Goal: Information Seeking & Learning: Learn about a topic

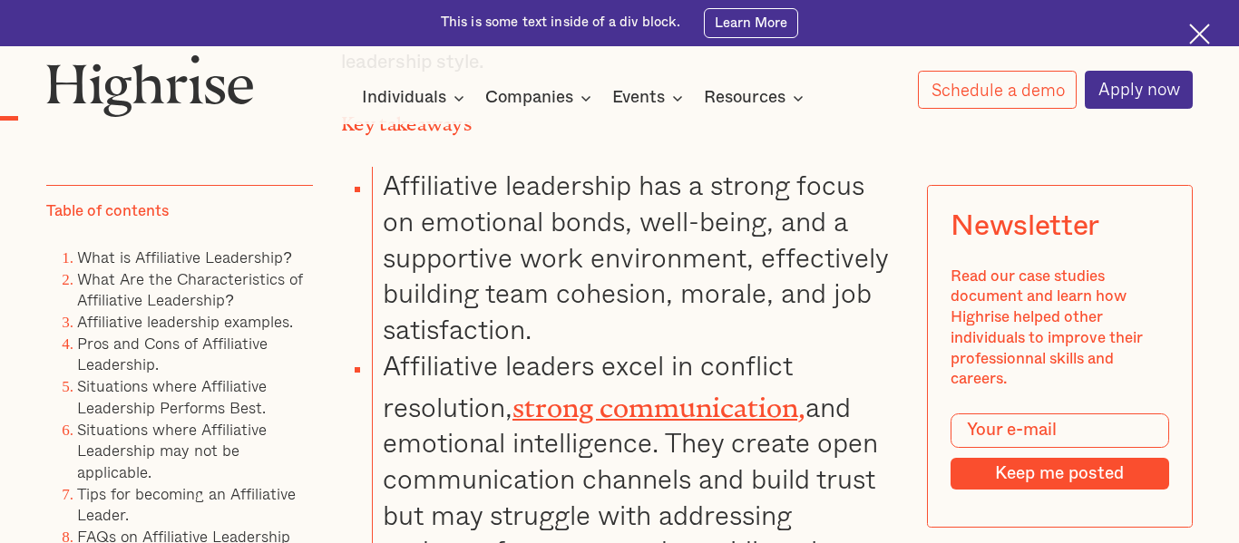
scroll to position [1525, 0]
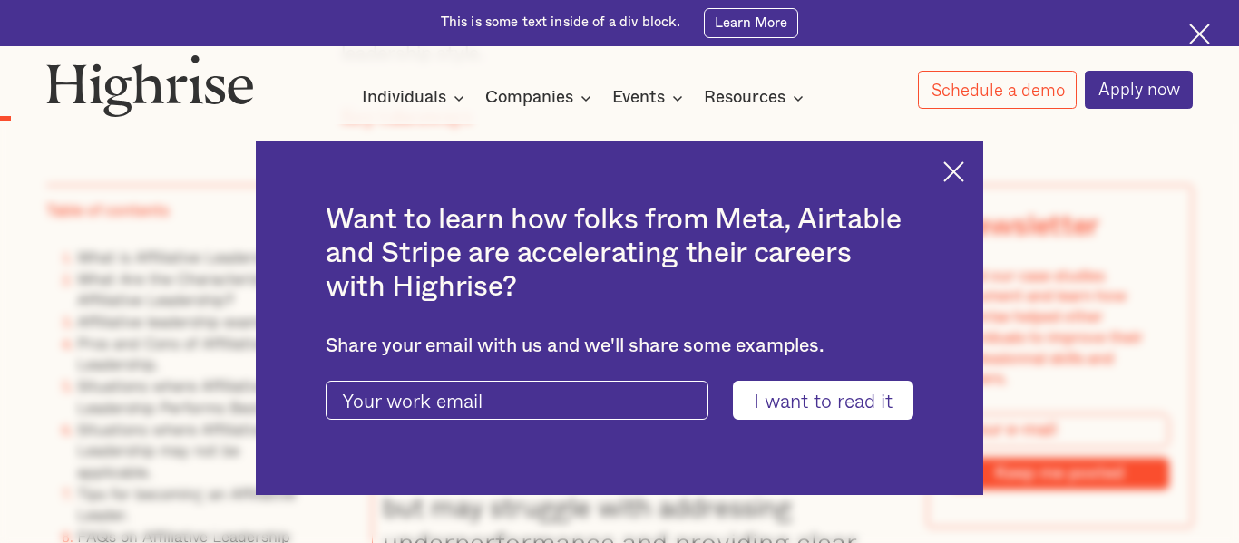
click at [951, 169] on img at bounding box center [953, 171] width 21 height 21
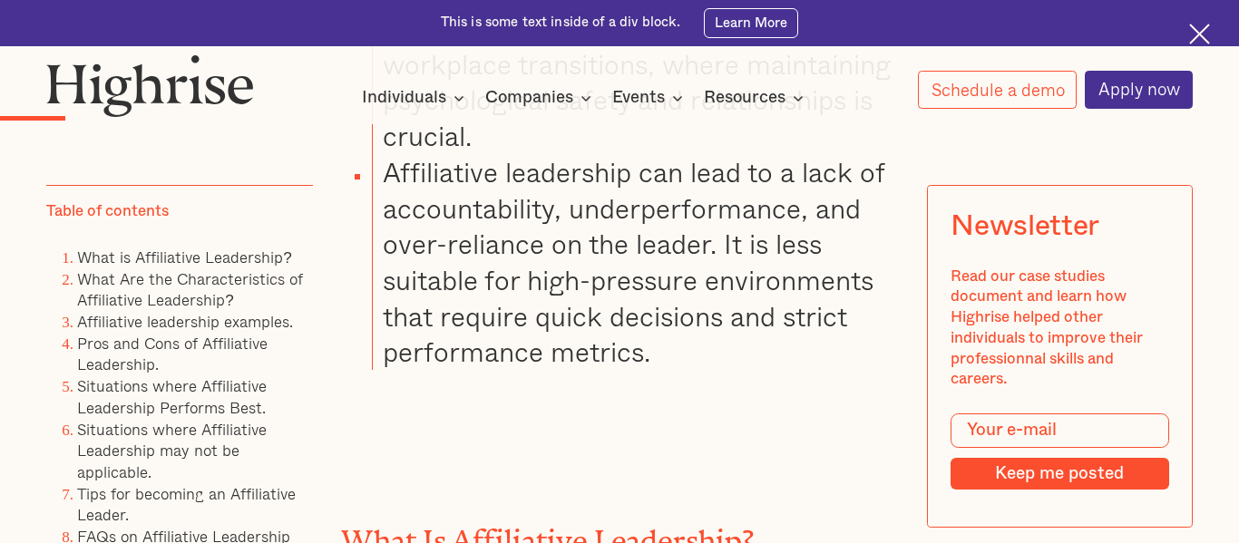
scroll to position [2228, 0]
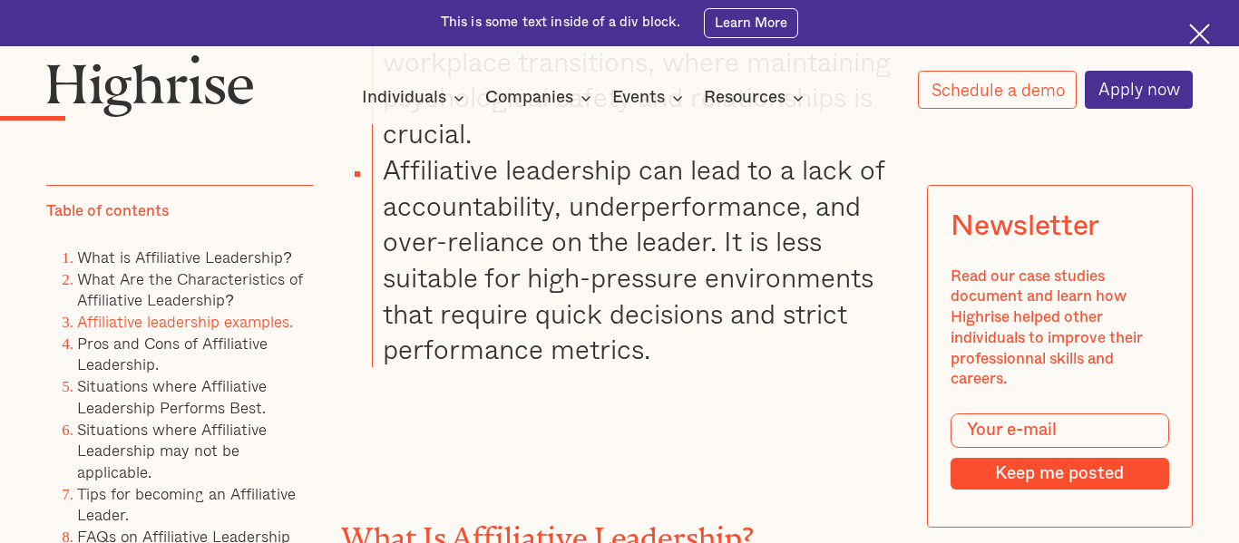
click at [147, 327] on link "Affiliative leadership examples." at bounding box center [185, 322] width 216 height 24
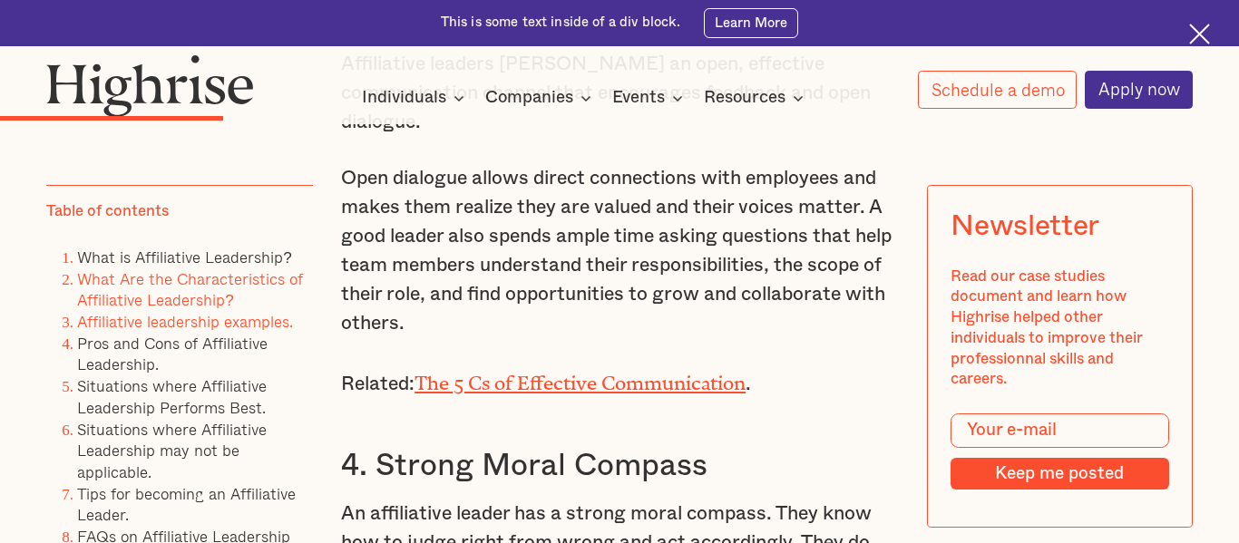
click at [147, 327] on link "Affiliative leadership examples." at bounding box center [185, 322] width 216 height 24
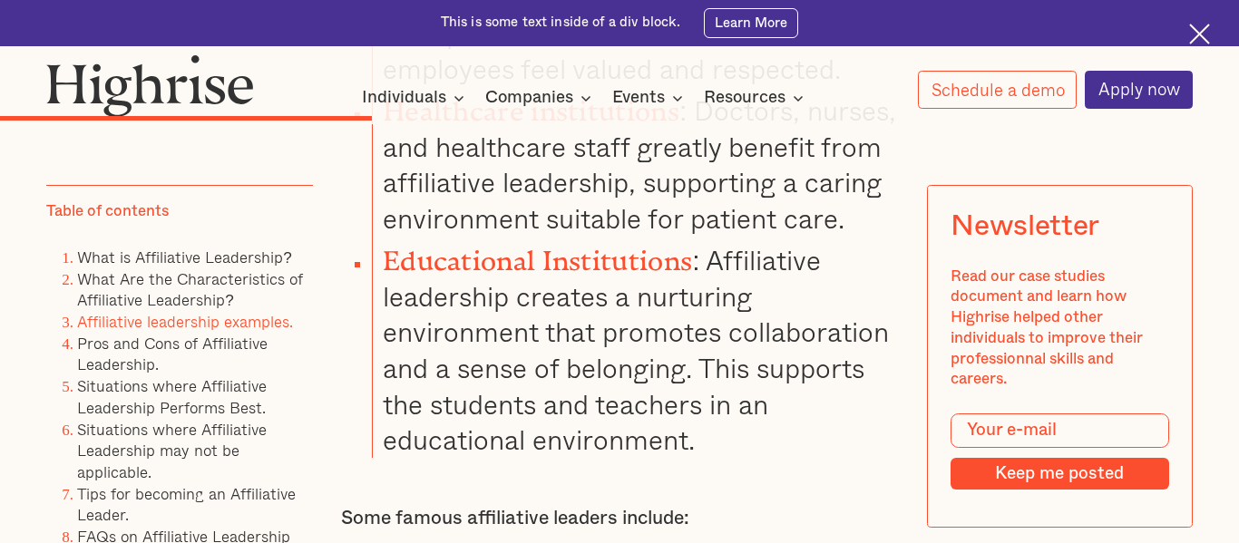
scroll to position [6185, 0]
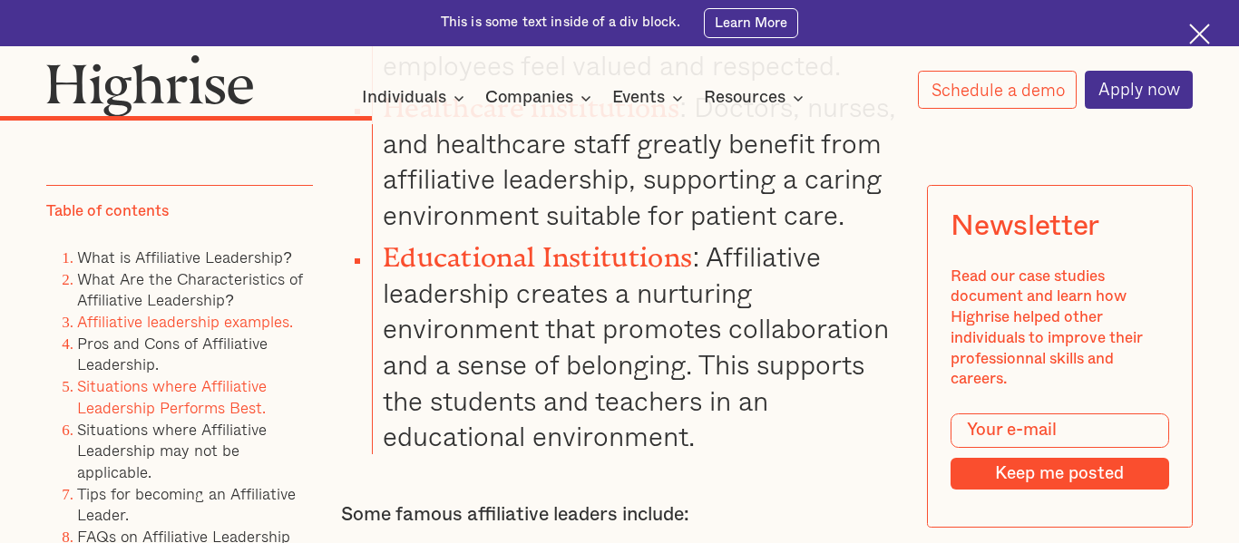
click at [220, 386] on link "Situations where Affiliative Leadership Performs Best." at bounding box center [172, 398] width 190 height 46
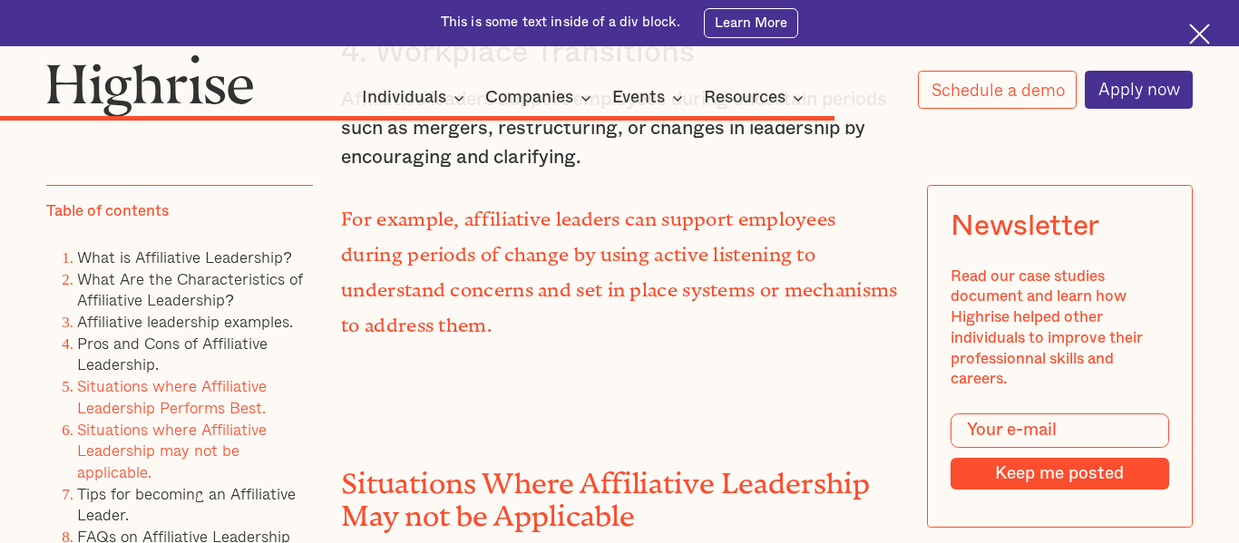
scroll to position [12164, 0]
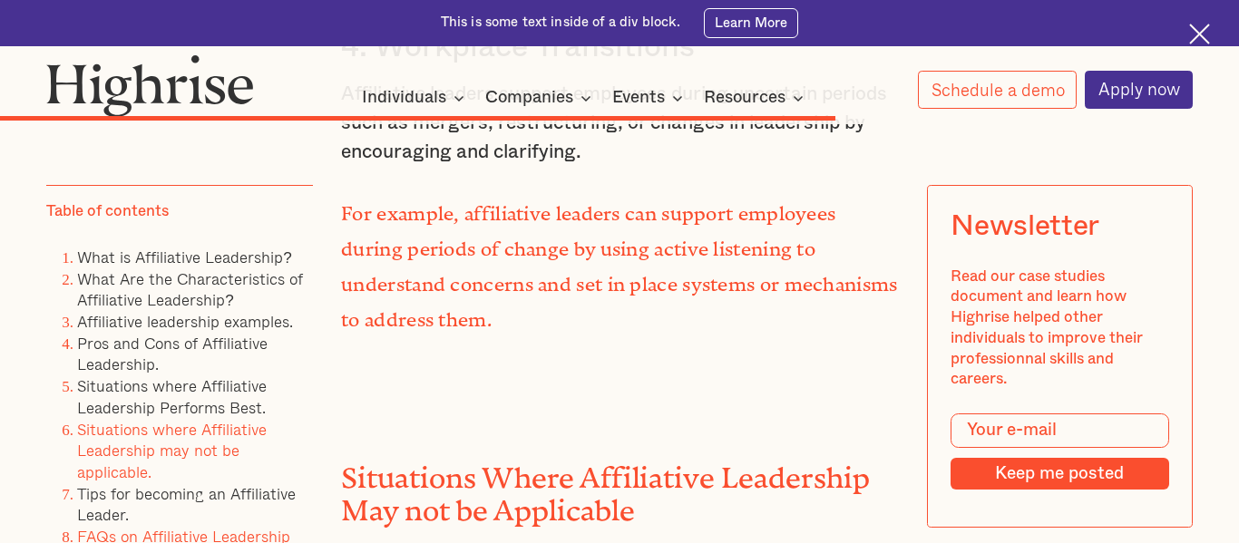
click at [202, 536] on link "FAQs on Affiliative Leadership" at bounding box center [183, 537] width 213 height 24
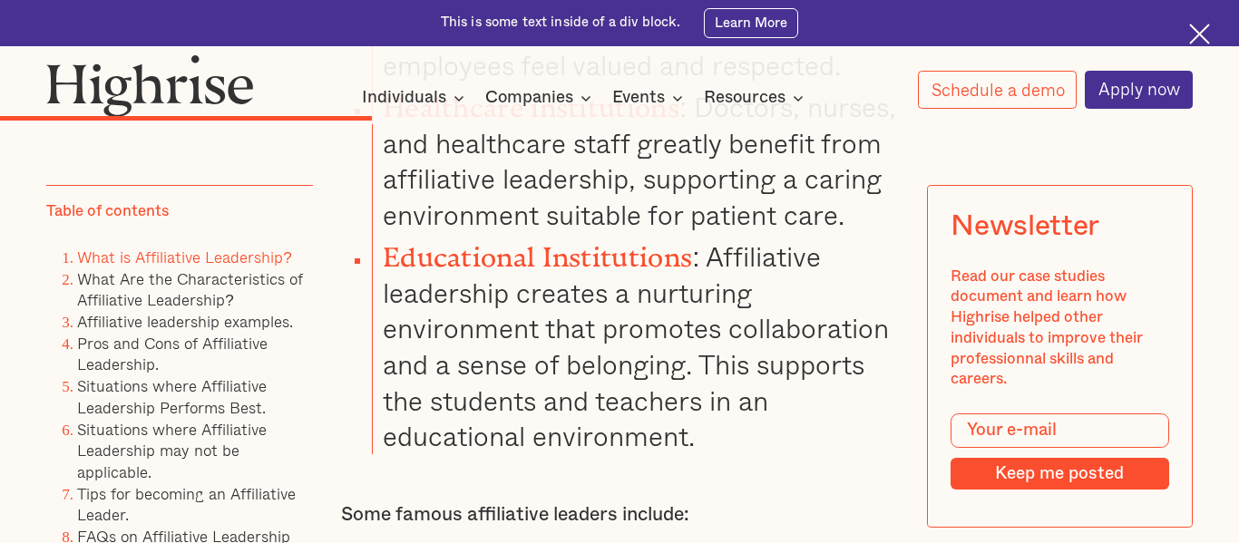
scroll to position [2228, 0]
